Goal: Information Seeking & Learning: Check status

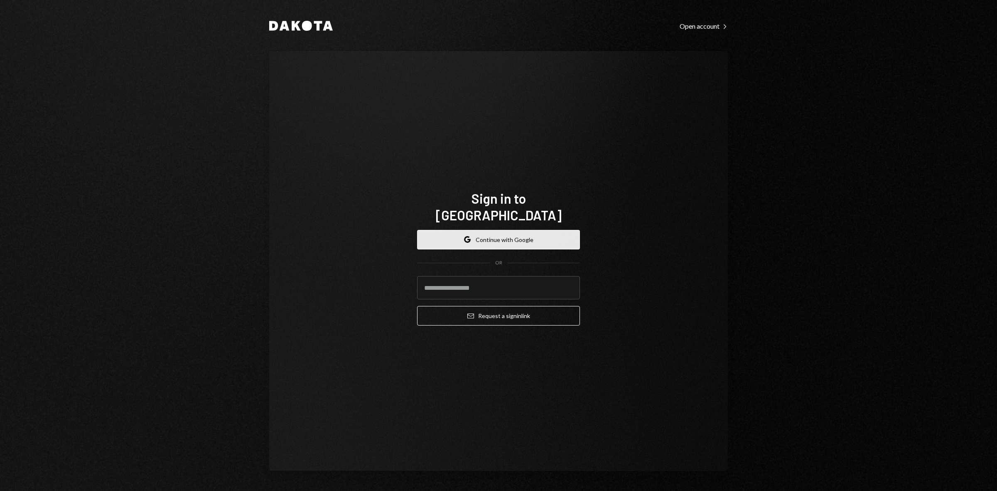
click at [523, 230] on button "Google Continue with Google" at bounding box center [498, 240] width 163 height 20
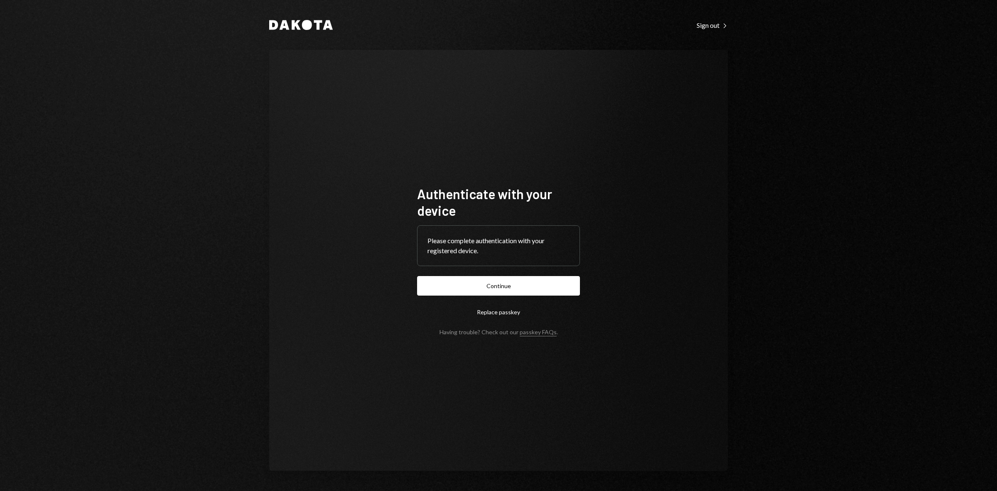
click at [466, 292] on button "Continue" at bounding box center [498, 286] width 163 height 20
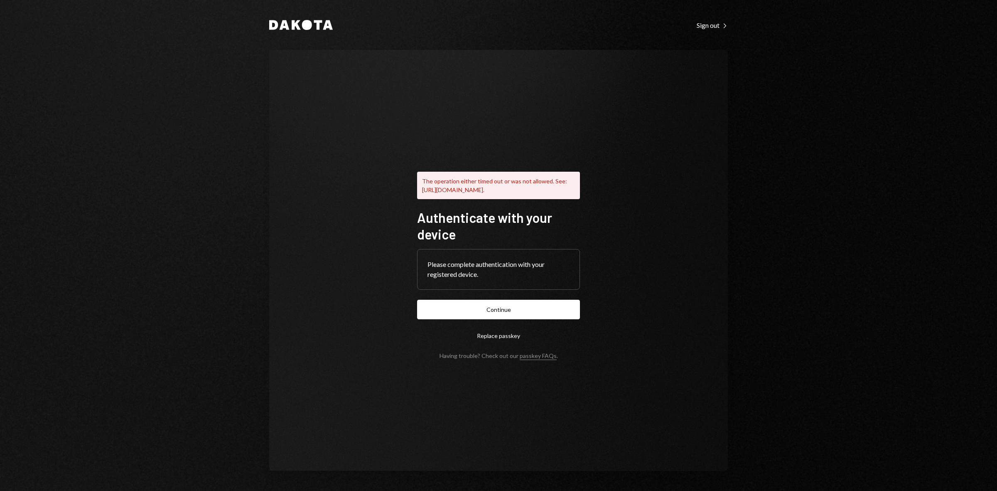
click at [501, 311] on button "Continue" at bounding box center [498, 310] width 163 height 20
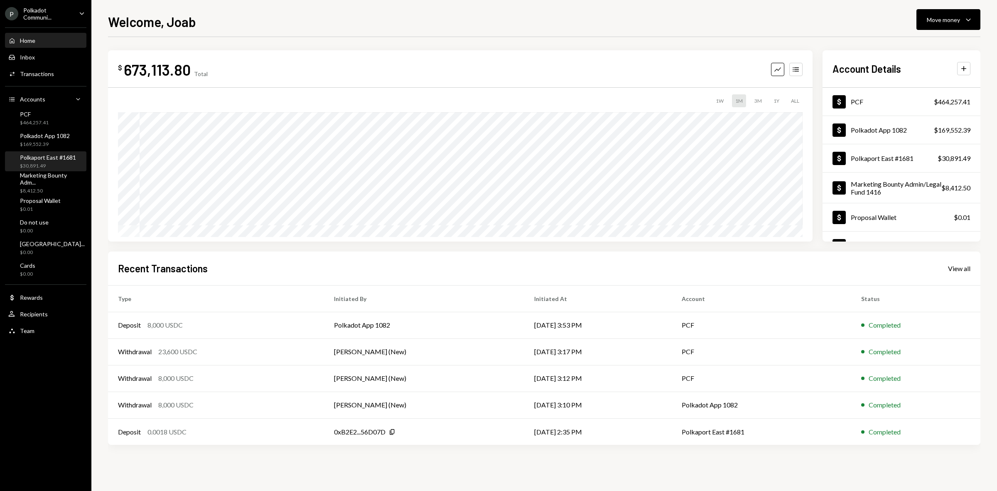
click at [44, 165] on div "$30,891.49" at bounding box center [48, 165] width 56 height 7
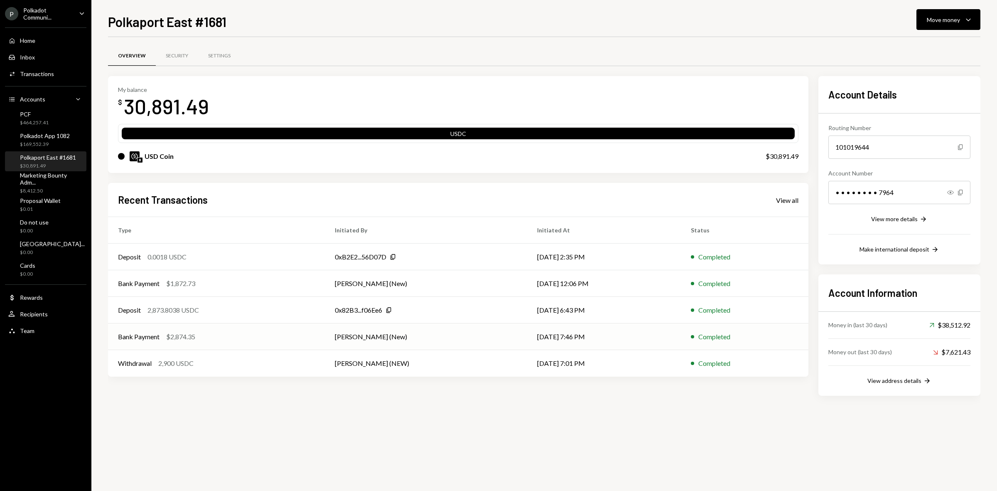
click at [215, 333] on div "Bank Payment $2,874.35" at bounding box center [216, 337] width 197 height 10
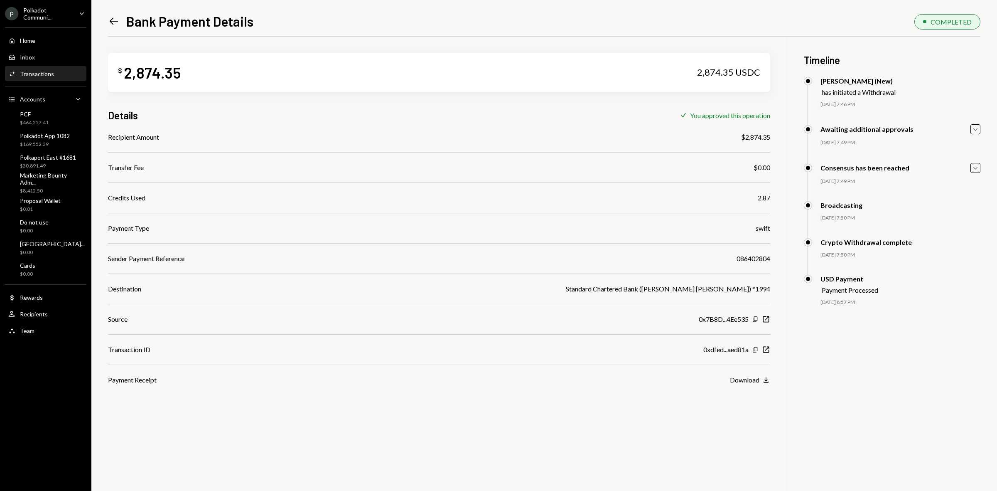
click at [111, 27] on icon "Left Arrow" at bounding box center [114, 21] width 12 height 12
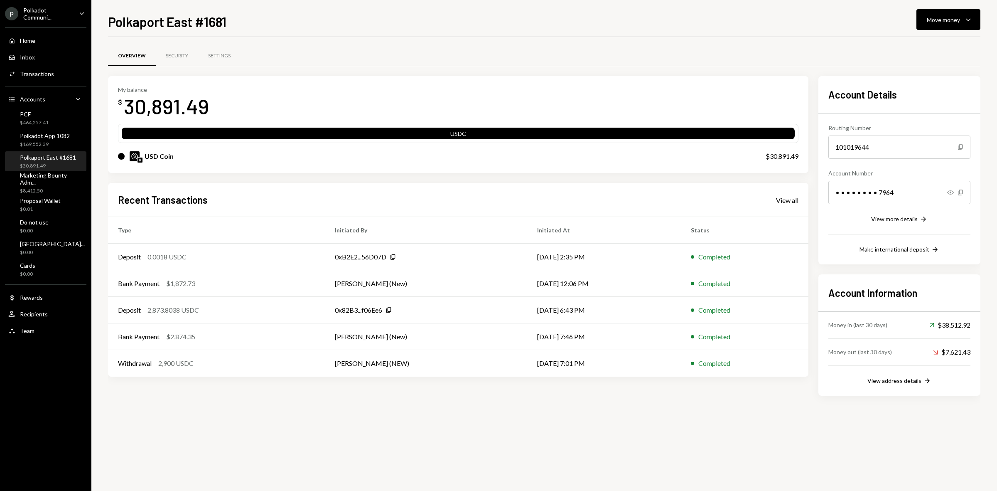
click at [42, 158] on div "Polkaport East #1681" at bounding box center [48, 157] width 56 height 7
click at [794, 198] on div "View all" at bounding box center [787, 200] width 22 height 8
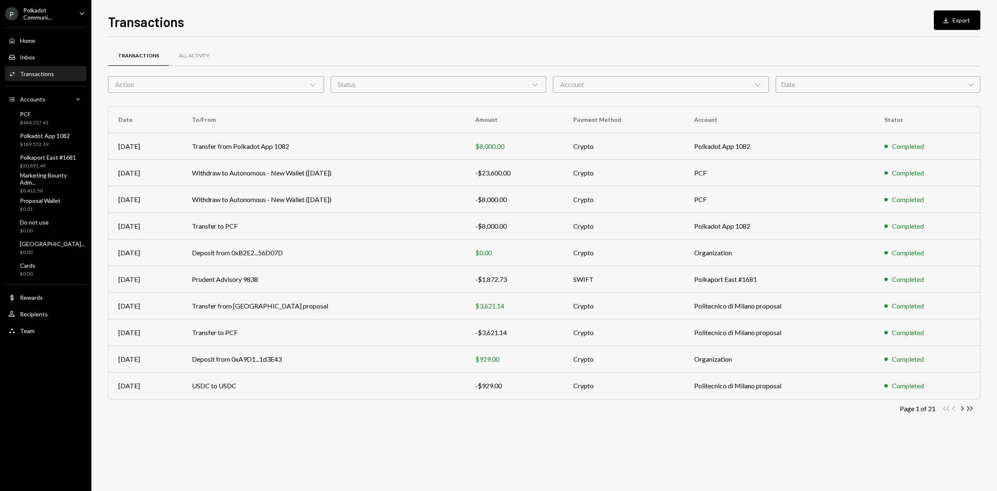
click at [635, 94] on div "Transactions All Activity Action Chevron Down Status Chevron Down Account Chevr…" at bounding box center [544, 242] width 873 height 384
click at [630, 83] on div "Account Chevron Down" at bounding box center [661, 84] width 216 height 17
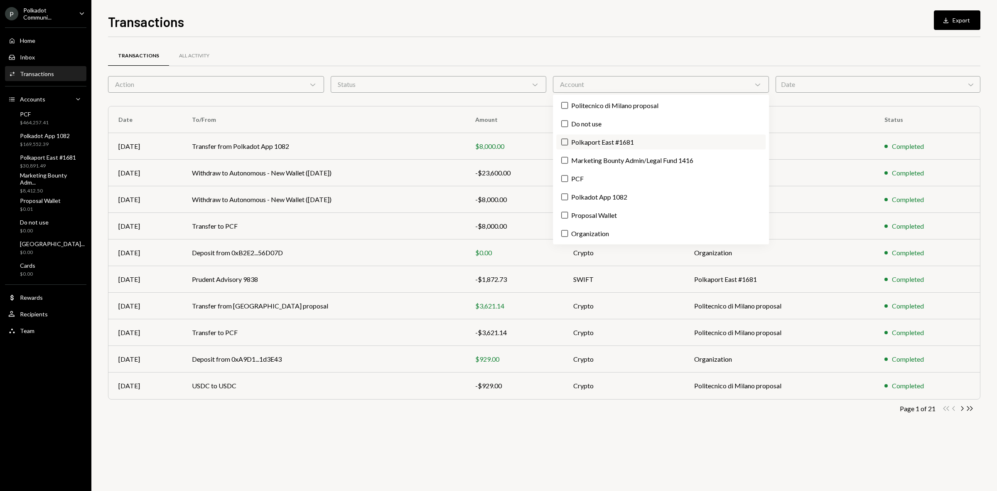
click at [601, 143] on label "Polkaport East #1681" at bounding box center [660, 142] width 209 height 15
click at [568, 143] on button "Polkaport East #1681" at bounding box center [564, 142] width 7 height 7
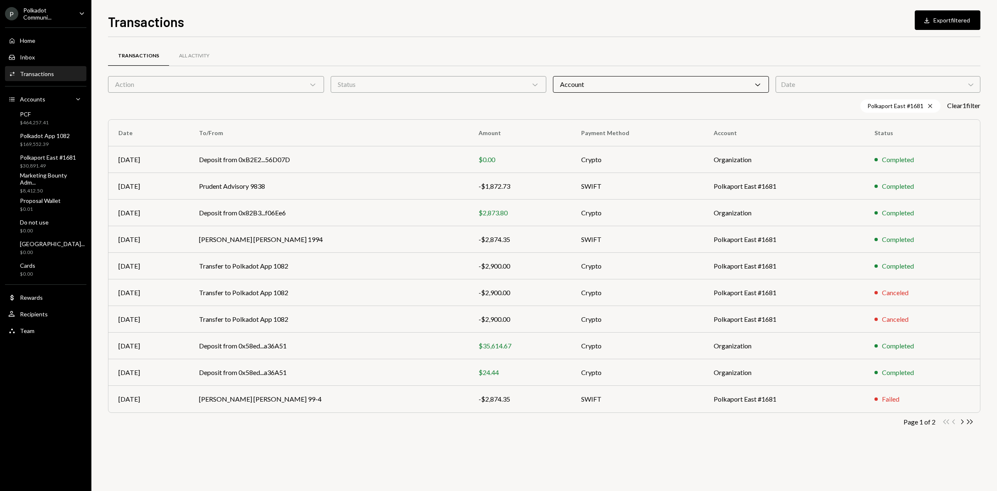
click at [487, 458] on div "Transactions All Activity Action Chevron Down Status Chevron Down Account Chevr…" at bounding box center [544, 264] width 873 height 454
click at [963, 419] on icon "Chevron Right" at bounding box center [962, 422] width 8 height 8
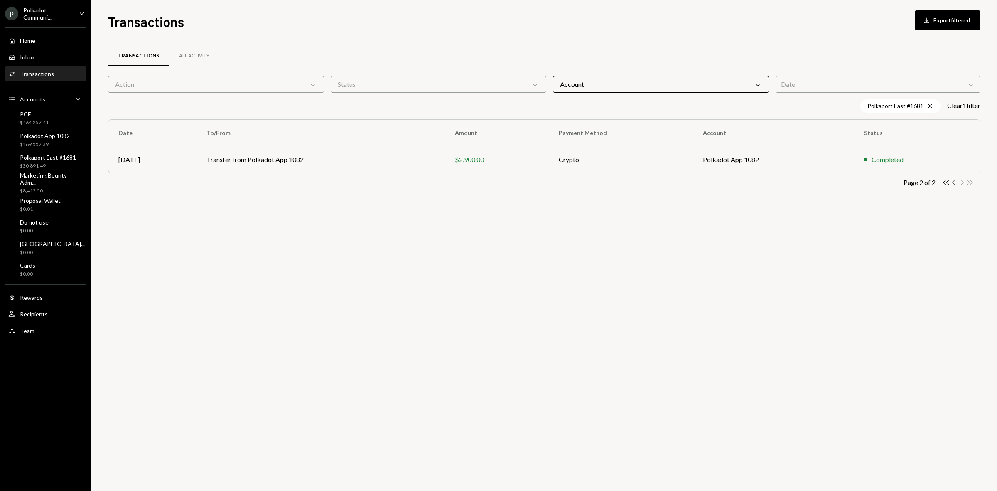
click at [952, 182] on icon "Chevron Left" at bounding box center [954, 182] width 8 height 8
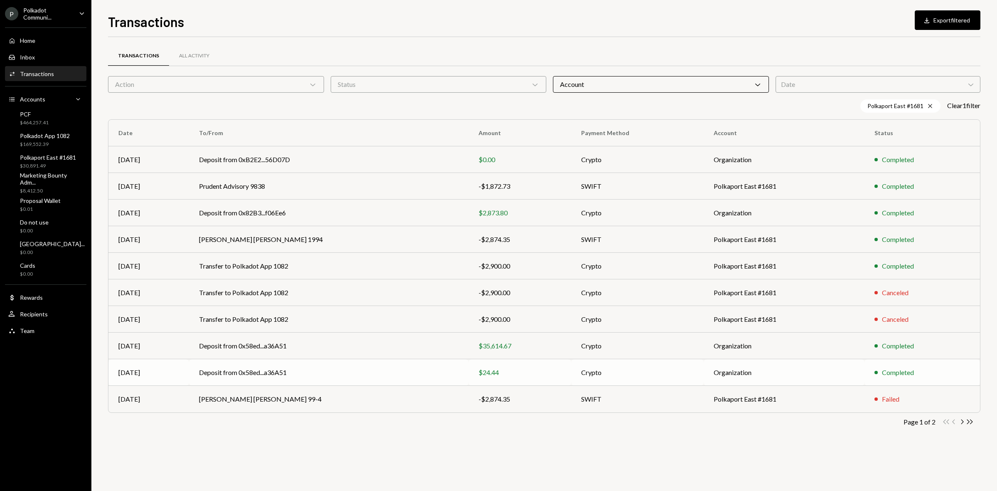
click at [479, 376] on div "$24.44" at bounding box center [520, 372] width 83 height 10
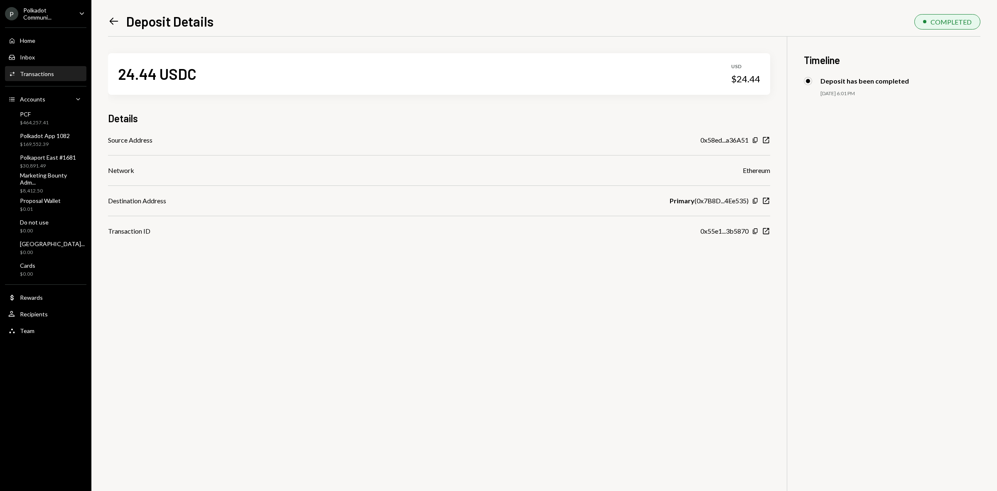
click at [116, 24] on icon "Left Arrow" at bounding box center [114, 21] width 12 height 12
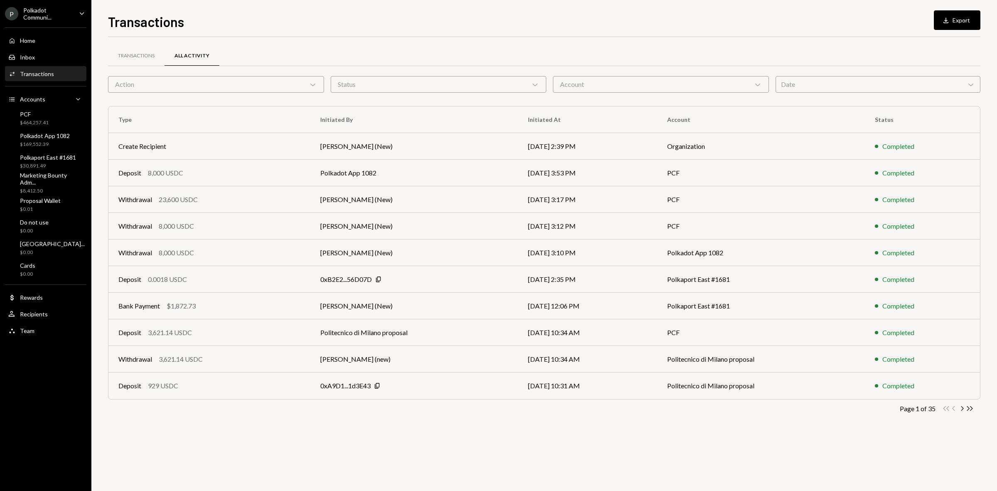
click at [711, 83] on div "Account Chevron Down" at bounding box center [661, 84] width 216 height 17
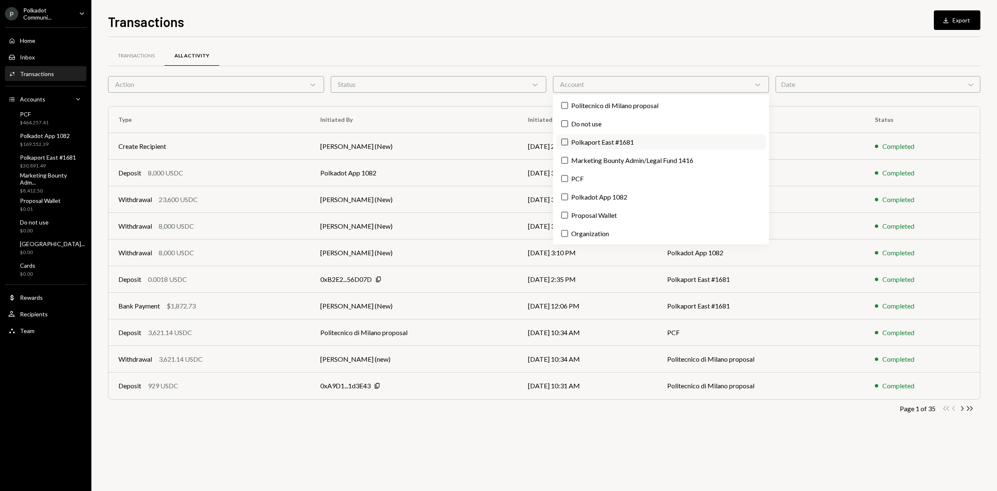
click at [596, 145] on label "Polkaport East #1681" at bounding box center [660, 142] width 209 height 15
click at [568, 145] on button "Polkaport East #1681" at bounding box center [564, 142] width 7 height 7
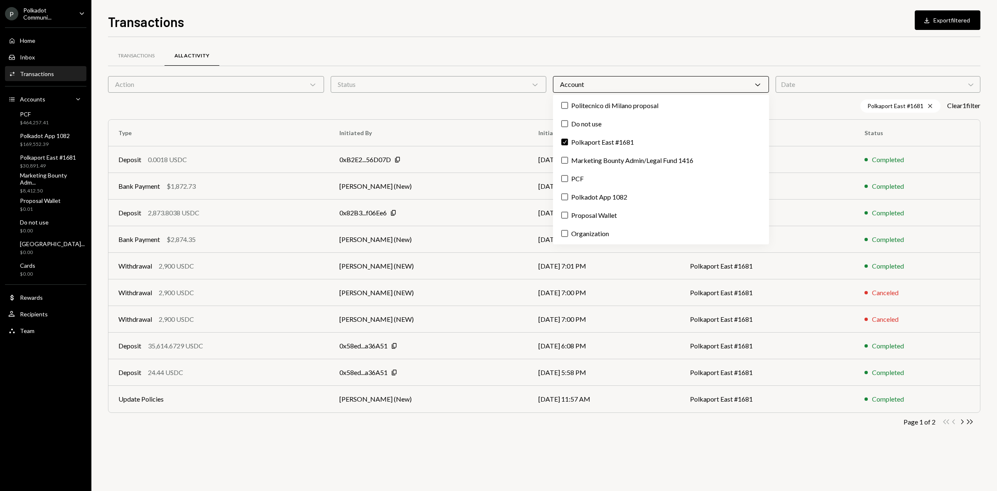
click at [460, 437] on div "Transactions All Activity Action Chevron Down Status Chevron Down Account Chevr…" at bounding box center [544, 248] width 873 height 397
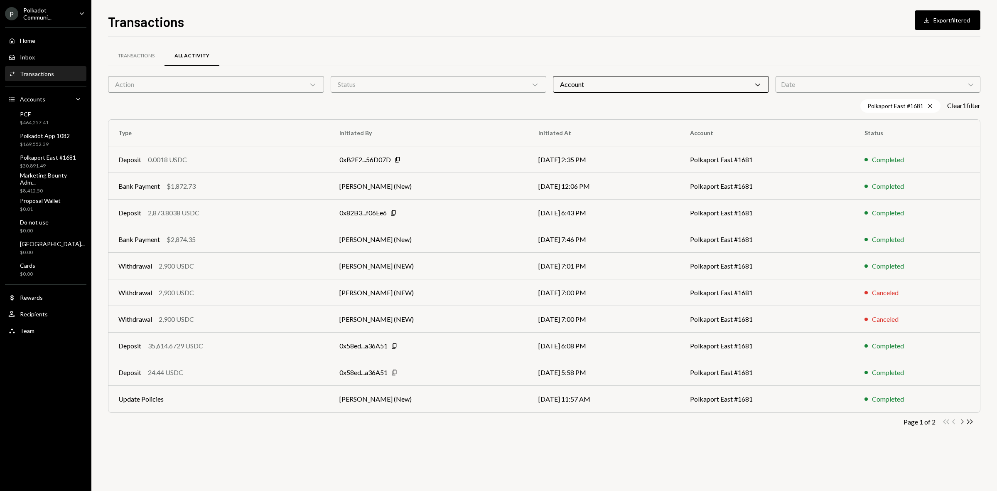
click at [963, 418] on icon "Chevron Right" at bounding box center [962, 422] width 8 height 8
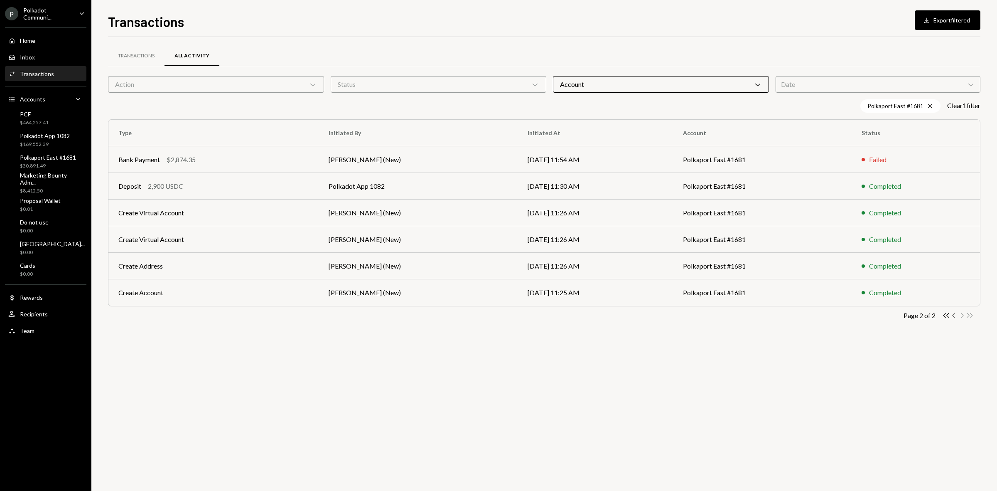
click at [956, 316] on icon "Chevron Left" at bounding box center [954, 315] width 8 height 8
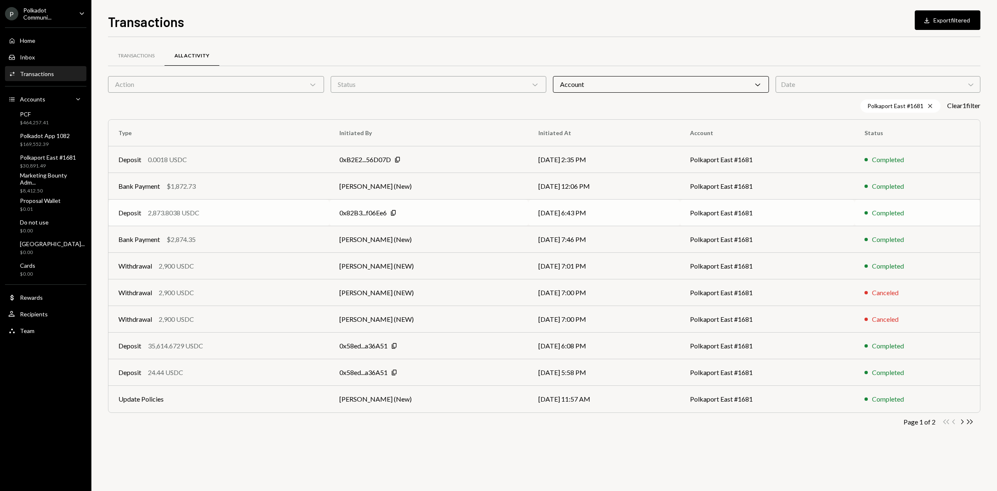
click at [235, 216] on div "Deposit 2,873.8038 USDC" at bounding box center [218, 213] width 201 height 10
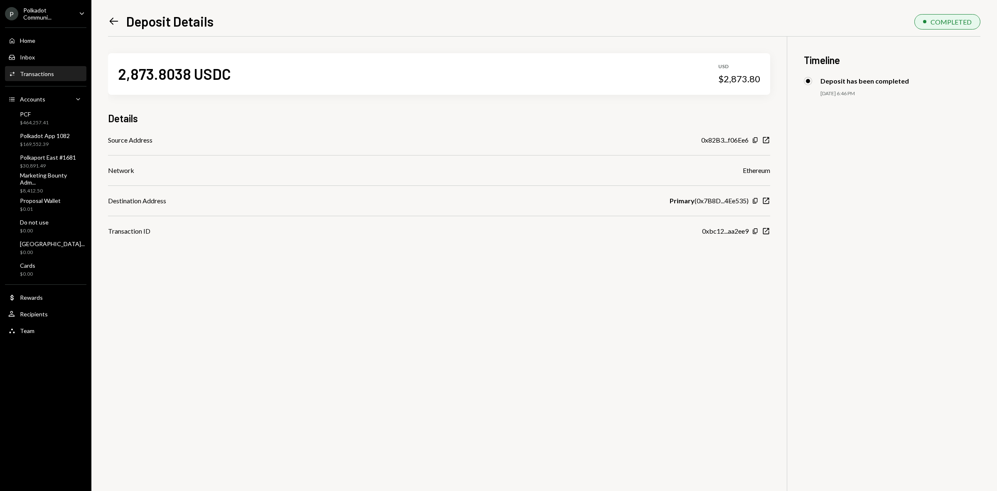
click at [113, 26] on icon "Left Arrow" at bounding box center [114, 21] width 12 height 12
